Goal: Check status: Check status

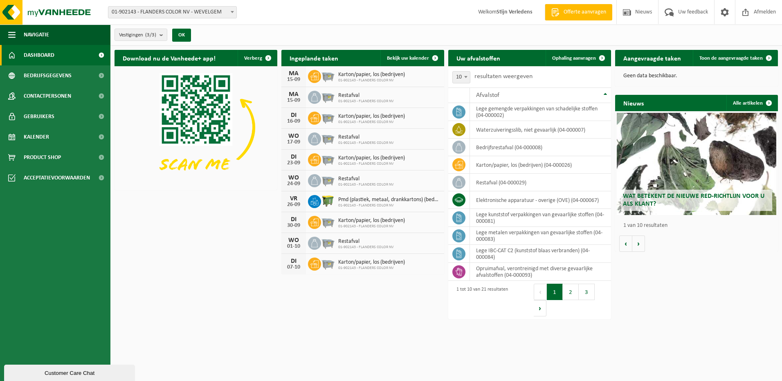
click at [337, 76] on div "Karton/papier, los (bedrijven) 01-902143 - FLANDERS COLOR NV" at bounding box center [369, 76] width 71 height 13
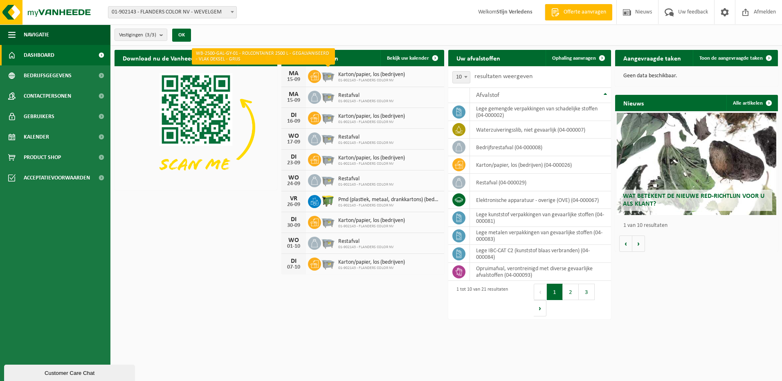
click at [327, 76] on img at bounding box center [328, 76] width 14 height 14
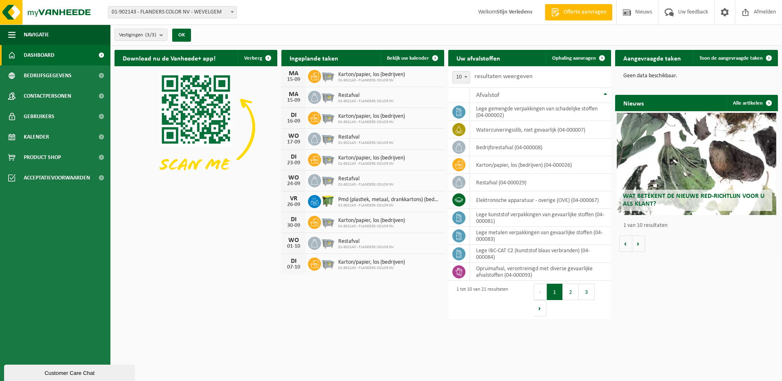
click at [375, 79] on span "01-902143 - FLANDERS COLOR NV" at bounding box center [371, 80] width 67 height 5
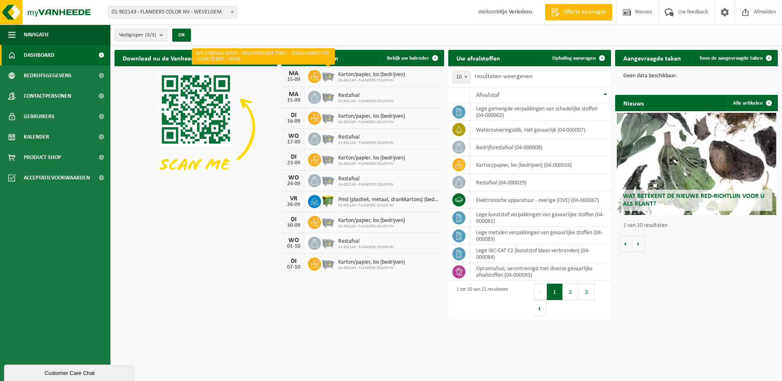
click at [327, 74] on img at bounding box center [328, 76] width 14 height 14
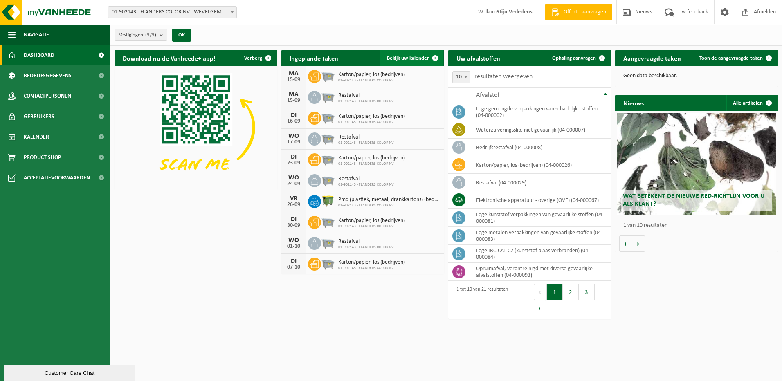
click at [408, 54] on link "Bekijk uw kalender" at bounding box center [411, 58] width 63 height 16
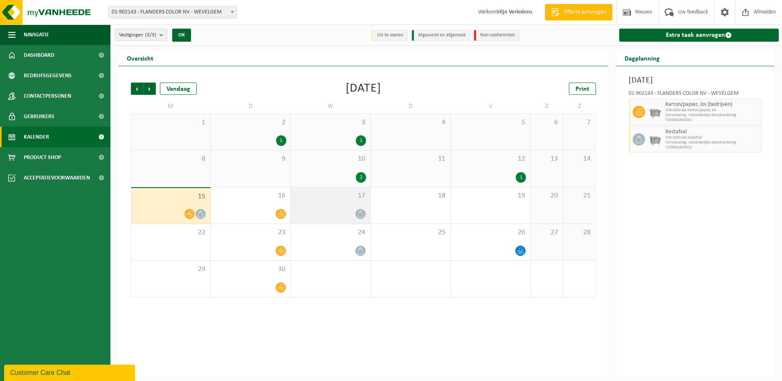
click at [363, 214] on icon at bounding box center [360, 214] width 7 height 7
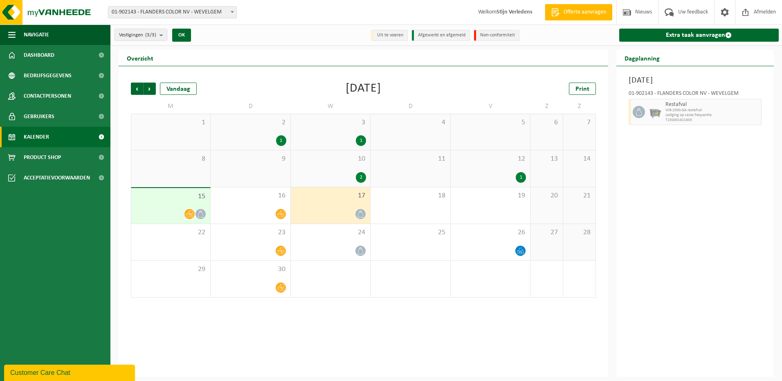
drag, startPoint x: 151, startPoint y: 327, endPoint x: 244, endPoint y: 351, distance: 96.1
click at [244, 351] on div "Vorige Volgende Vandaag September 2025 Print M D W D V Z Z 1 2 1 3 1 4 5 6 7 8 …" at bounding box center [363, 221] width 489 height 311
